Goal: Check status

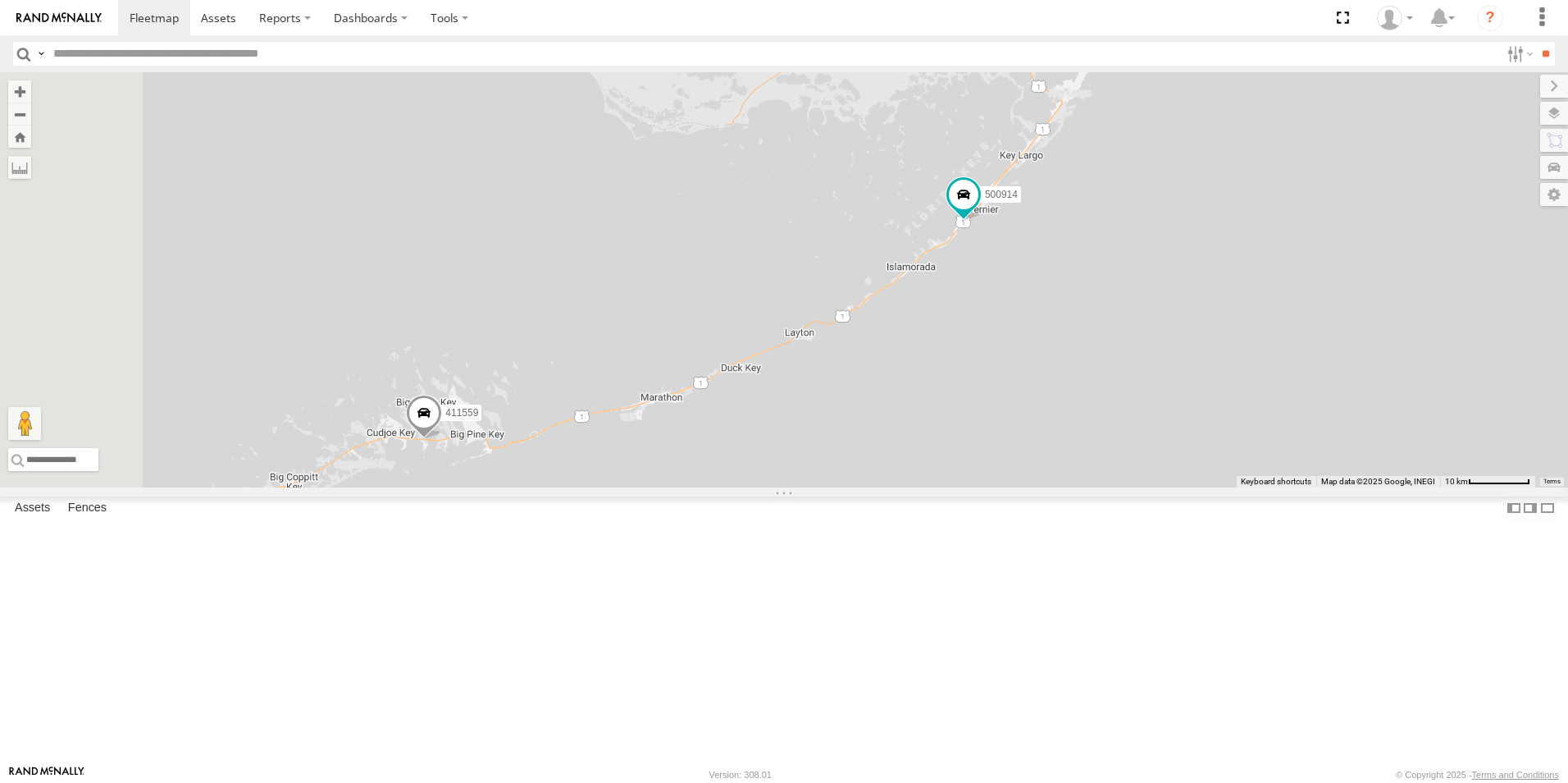
drag, startPoint x: 1148, startPoint y: 596, endPoint x: 1258, endPoint y: 405, distance: 220.4
click at [1258, 405] on div "500914 Van #1 411559" at bounding box center [784, 280] width 1568 height 415
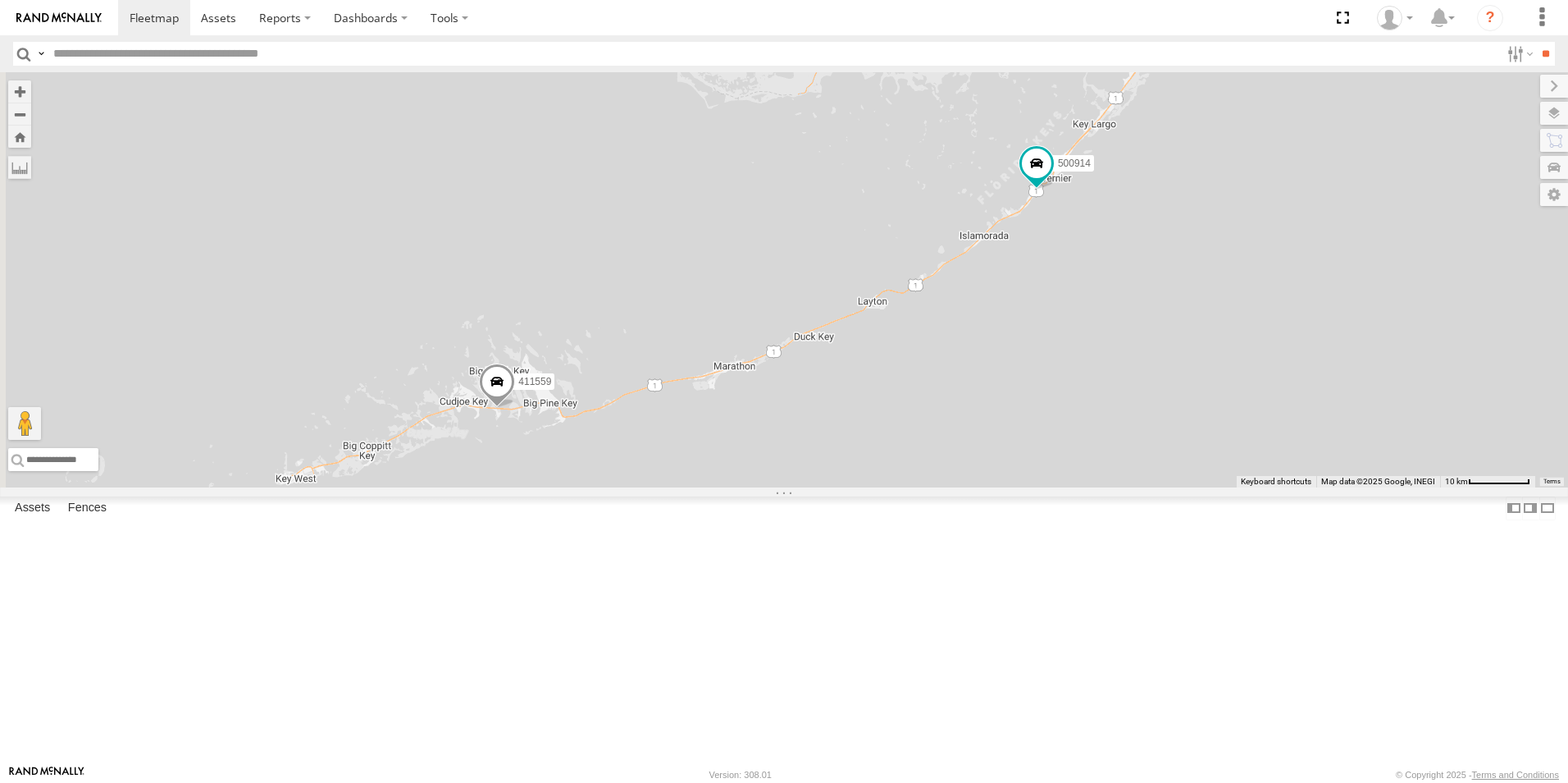
drag, startPoint x: 1139, startPoint y: 513, endPoint x: 1195, endPoint y: 499, distance: 57.7
click at [1195, 487] on div "500914 Van #1 411559" at bounding box center [784, 280] width 1568 height 415
